Goal: Task Accomplishment & Management: Use online tool/utility

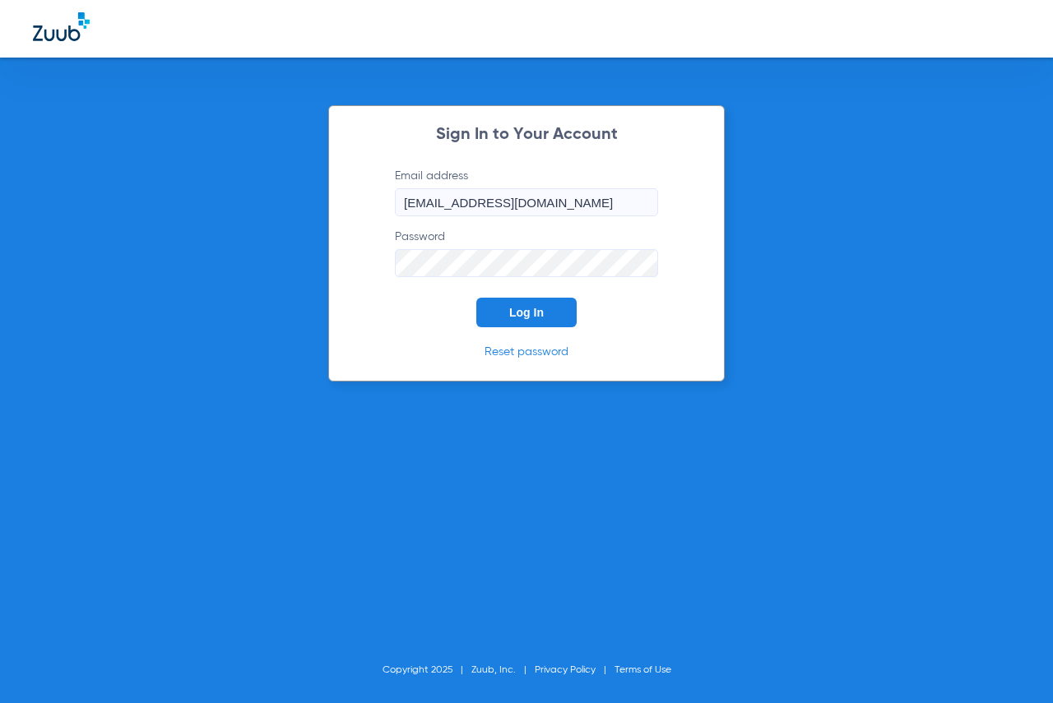
click at [514, 308] on span "Log In" at bounding box center [526, 312] width 35 height 13
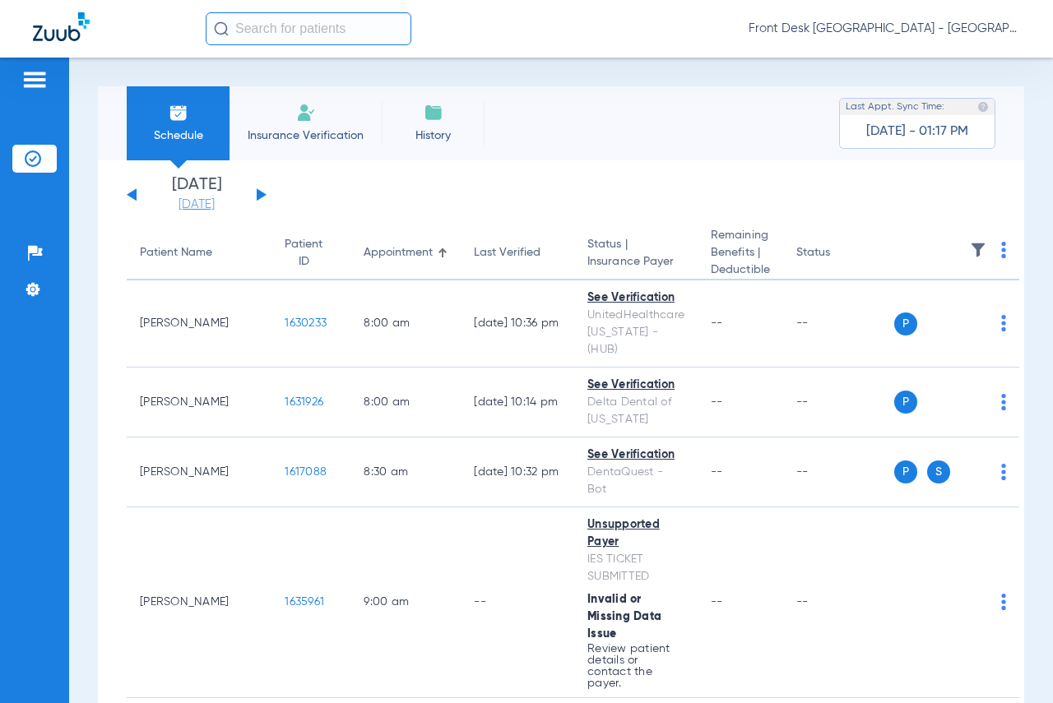
click at [192, 207] on link "[DATE]" at bounding box center [196, 205] width 99 height 16
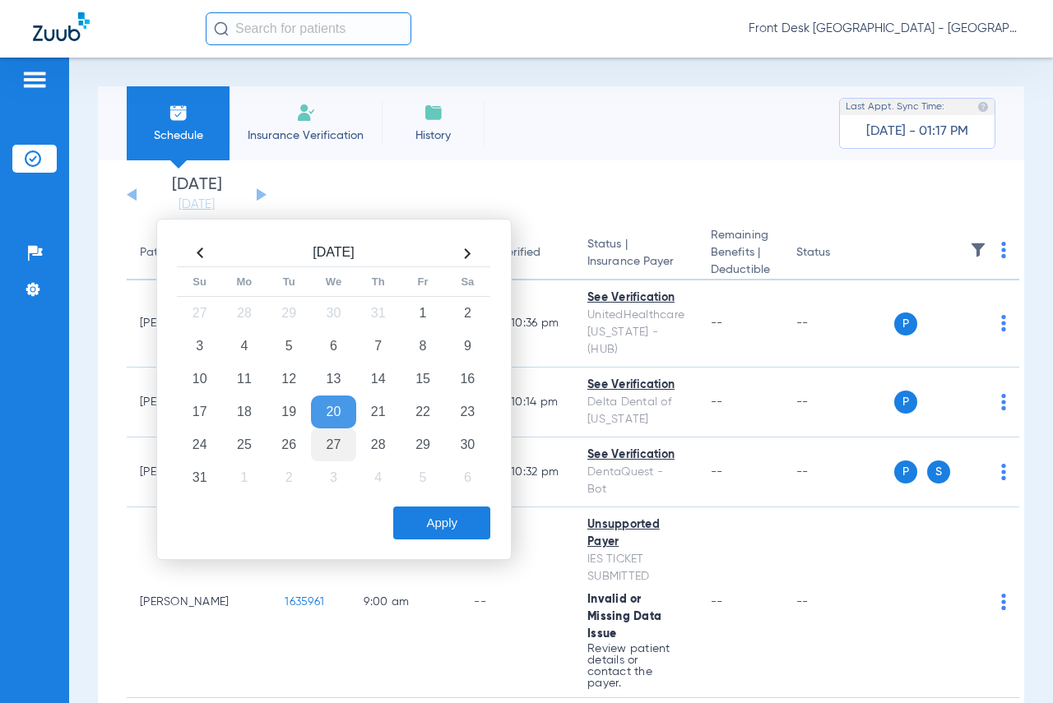
click at [346, 447] on td "27" at bounding box center [333, 445] width 44 height 33
click at [403, 512] on button "Apply" at bounding box center [441, 523] width 97 height 33
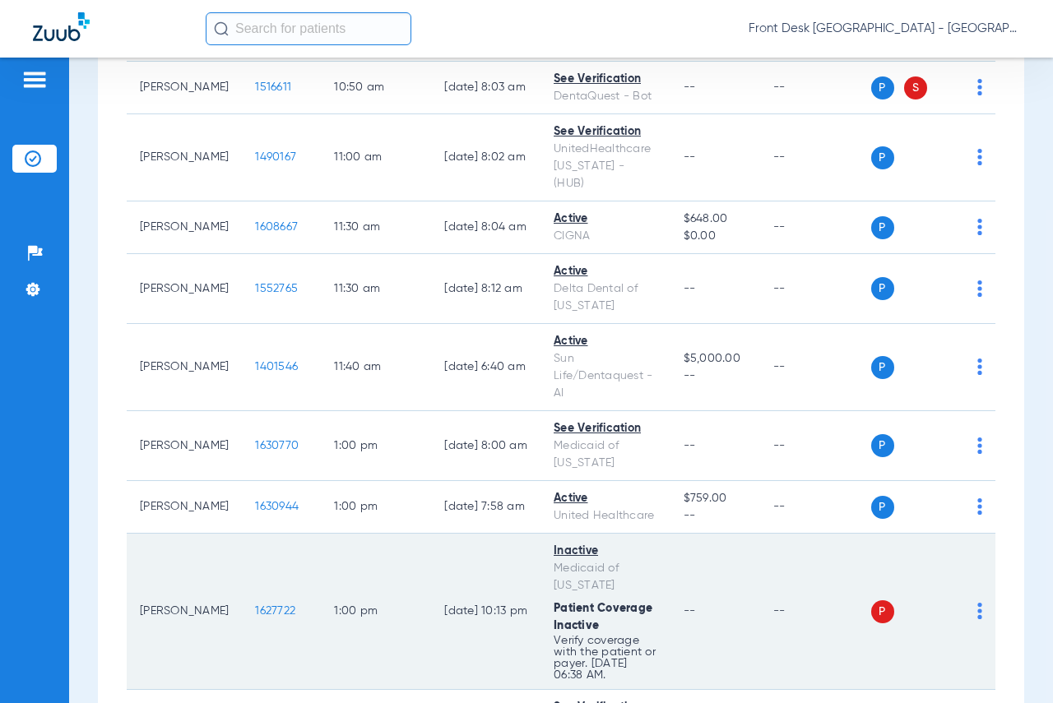
scroll to position [1069, 0]
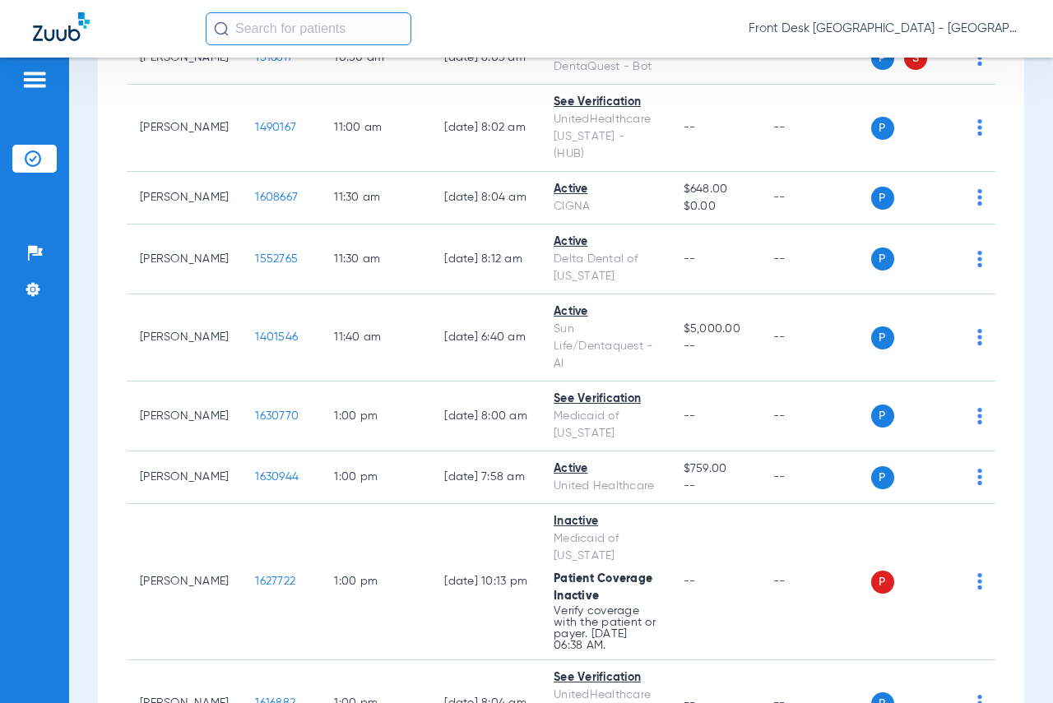
click at [1034, 150] on div "Schedule Insurance Verification History Last Appt. Sync Time: [DATE] - 01:30 PM…" at bounding box center [561, 381] width 984 height 646
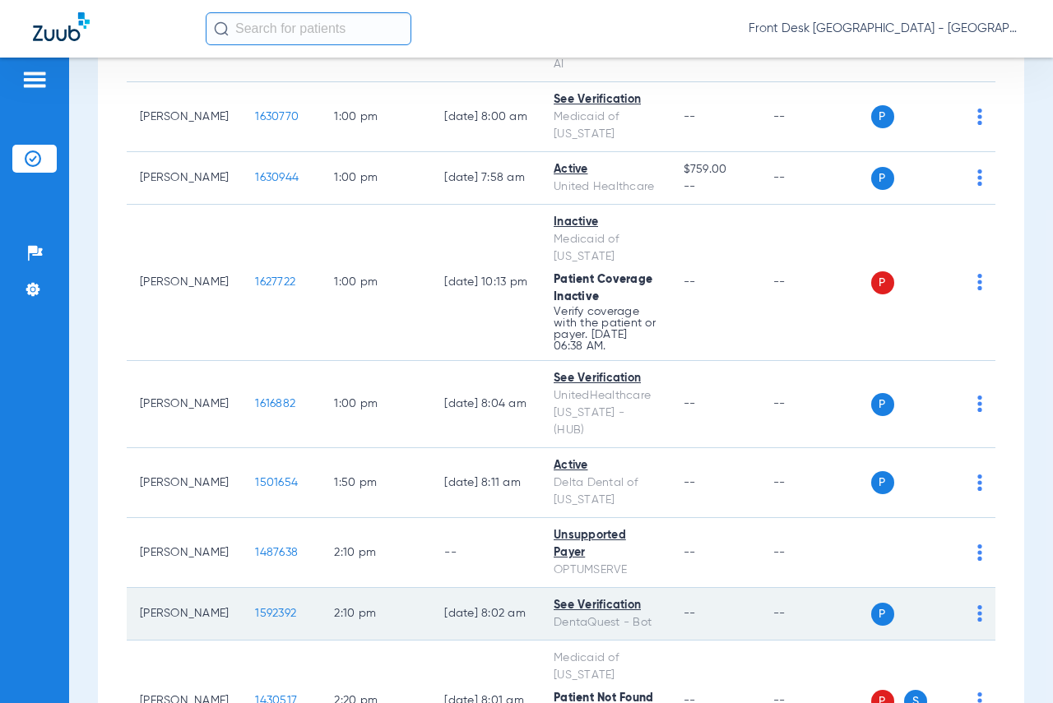
scroll to position [1398, 0]
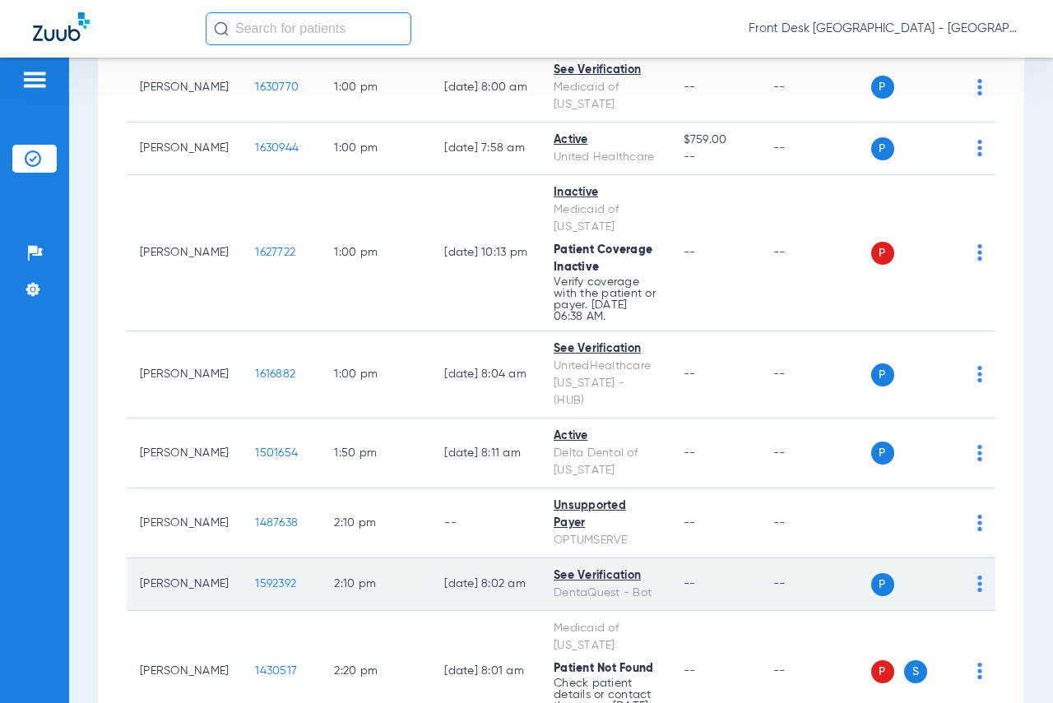
click at [242, 558] on td "1592392" at bounding box center [281, 584] width 79 height 53
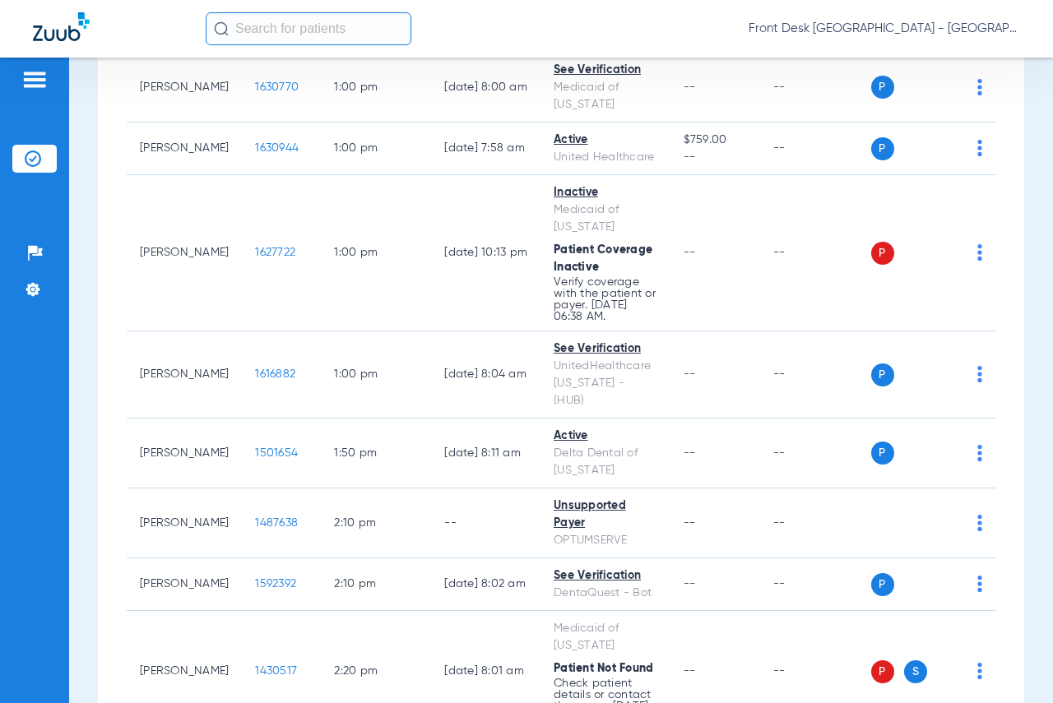
click at [1022, 120] on div "Schedule Insurance Verification History Last Appt. Sync Time: [DATE] - 01:30 PM…" at bounding box center [561, 381] width 984 height 646
